Goal: Task Accomplishment & Management: Use online tool/utility

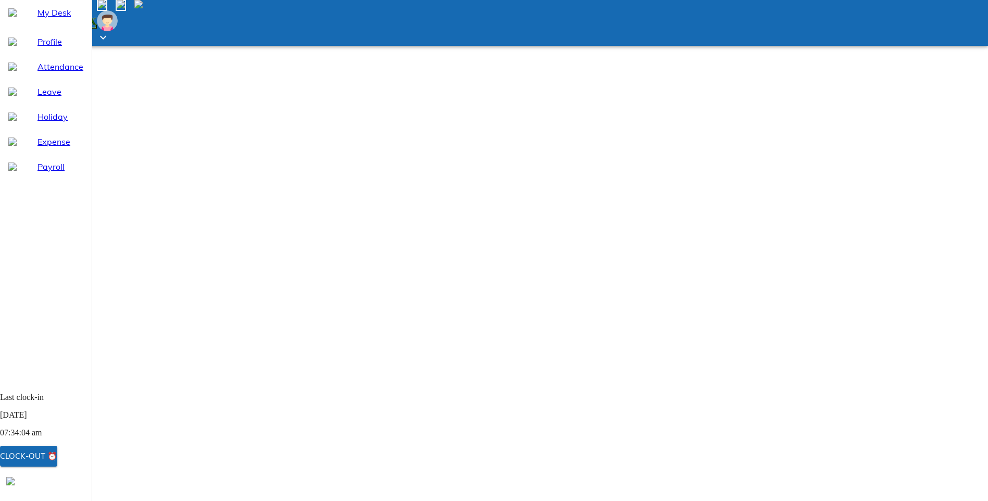
click at [38, 98] on span "Leave" at bounding box center [61, 91] width 46 height 13
select select "8"
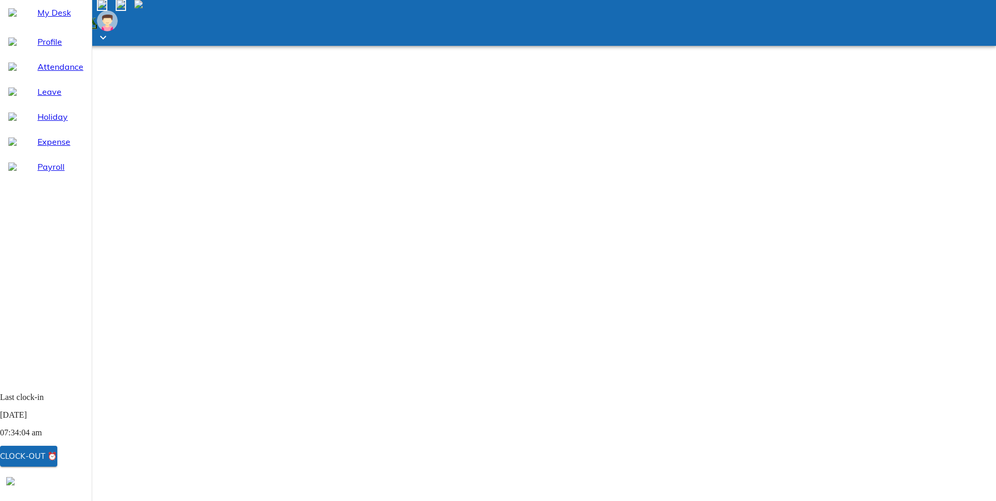
click at [42, 73] on span "Attendance" at bounding box center [61, 66] width 46 height 13
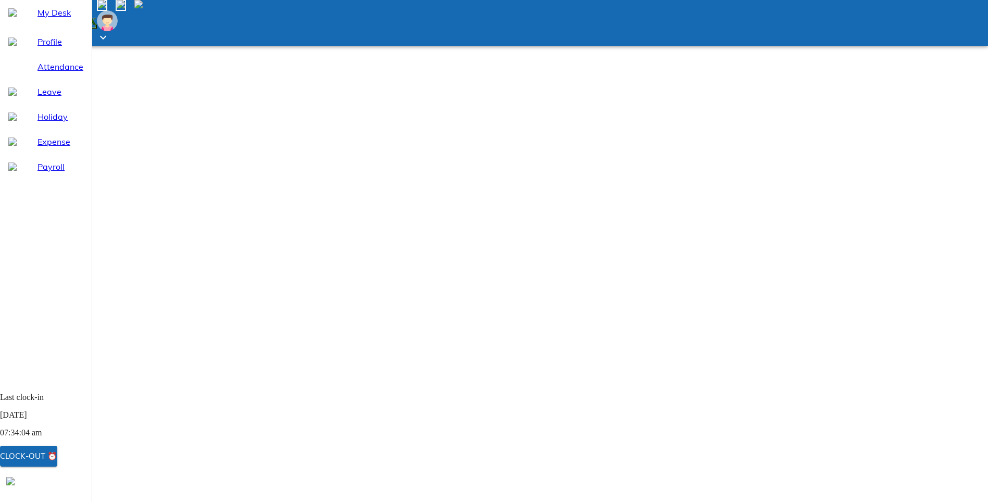
select select "8"
type input "[DATE]"
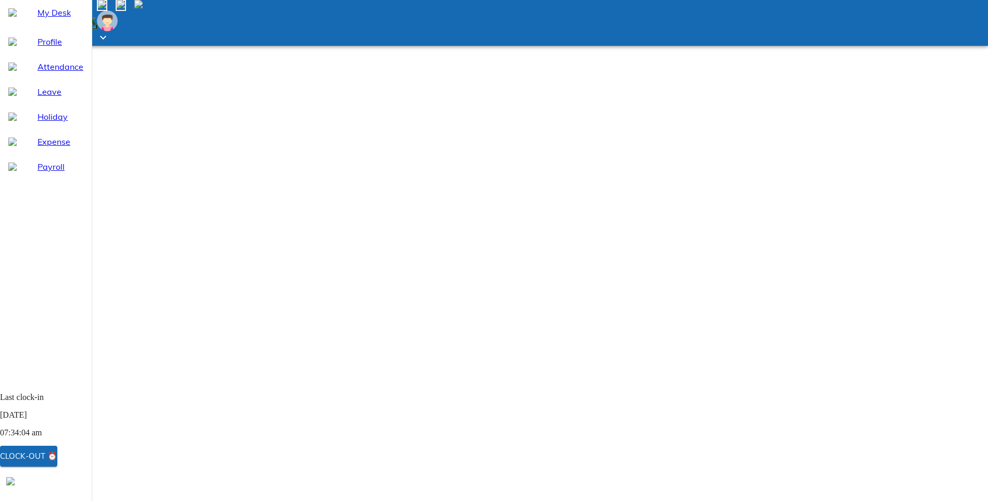
type input "21"
type input "8"
type input "2025"
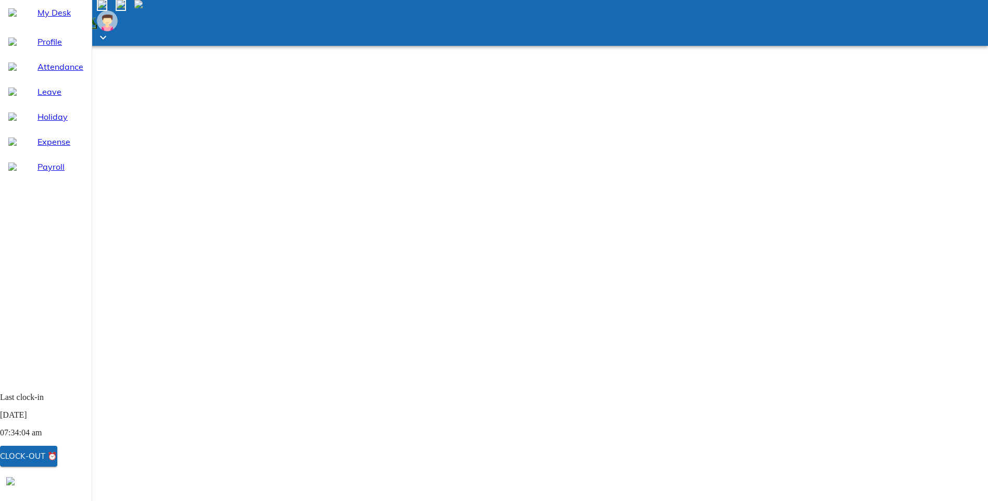
drag, startPoint x: 958, startPoint y: 169, endPoint x: 943, endPoint y: 167, distance: 15.8
